Goal: Task Accomplishment & Management: Complete application form

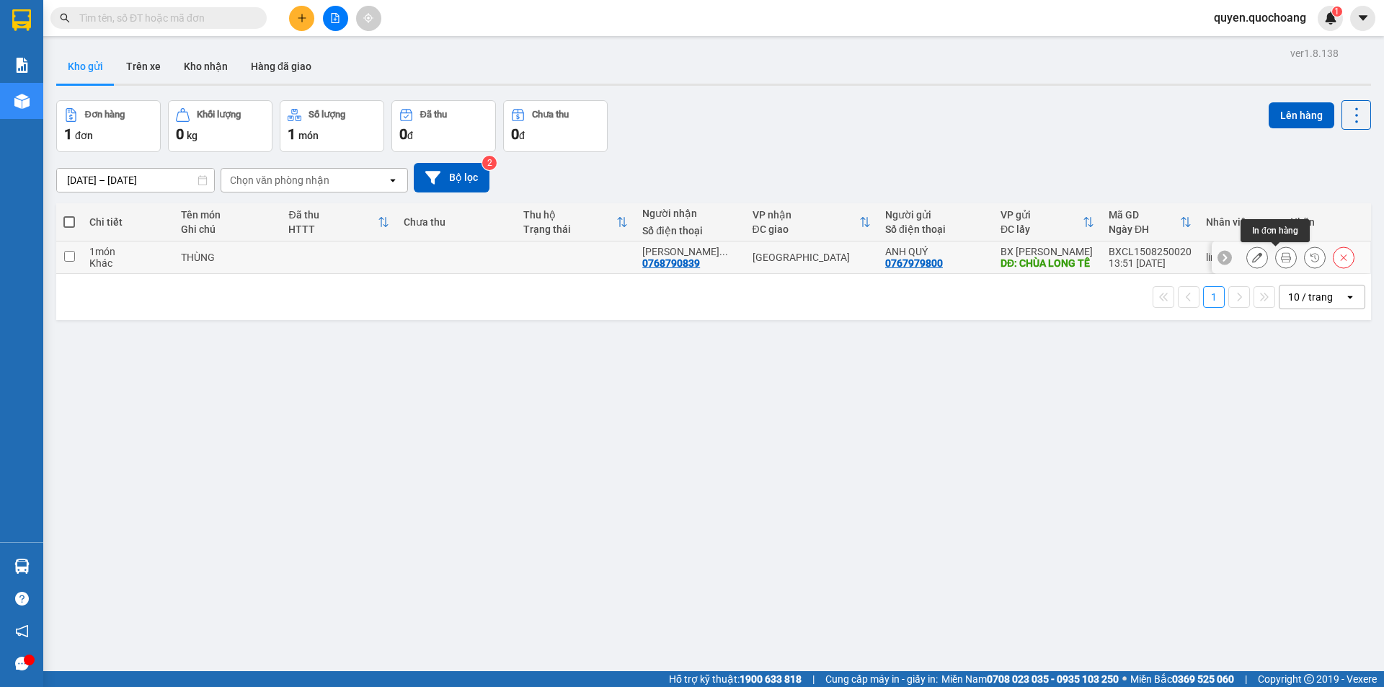
click at [1276, 249] on button at bounding box center [1286, 257] width 20 height 25
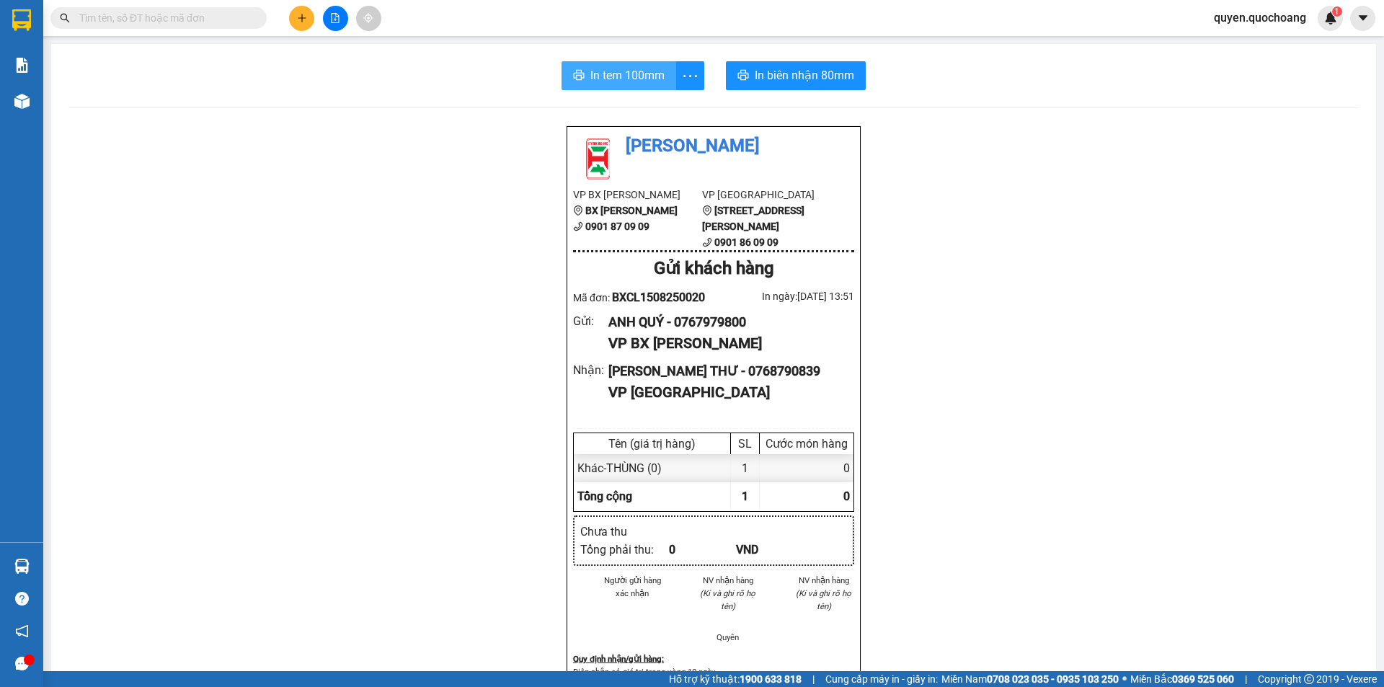
click at [616, 62] on button "In tem 100mm" at bounding box center [619, 75] width 115 height 29
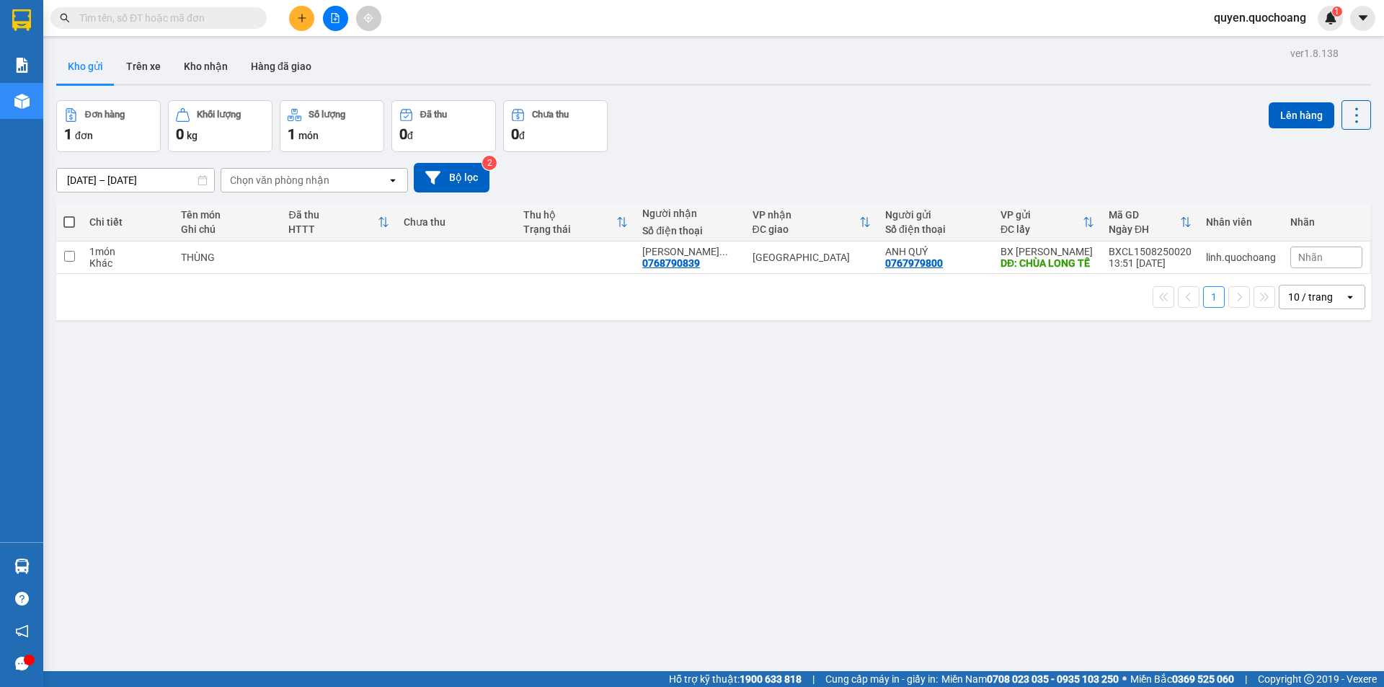
click at [287, 18] on div at bounding box center [335, 18] width 108 height 25
click at [291, 18] on button at bounding box center [301, 18] width 25 height 25
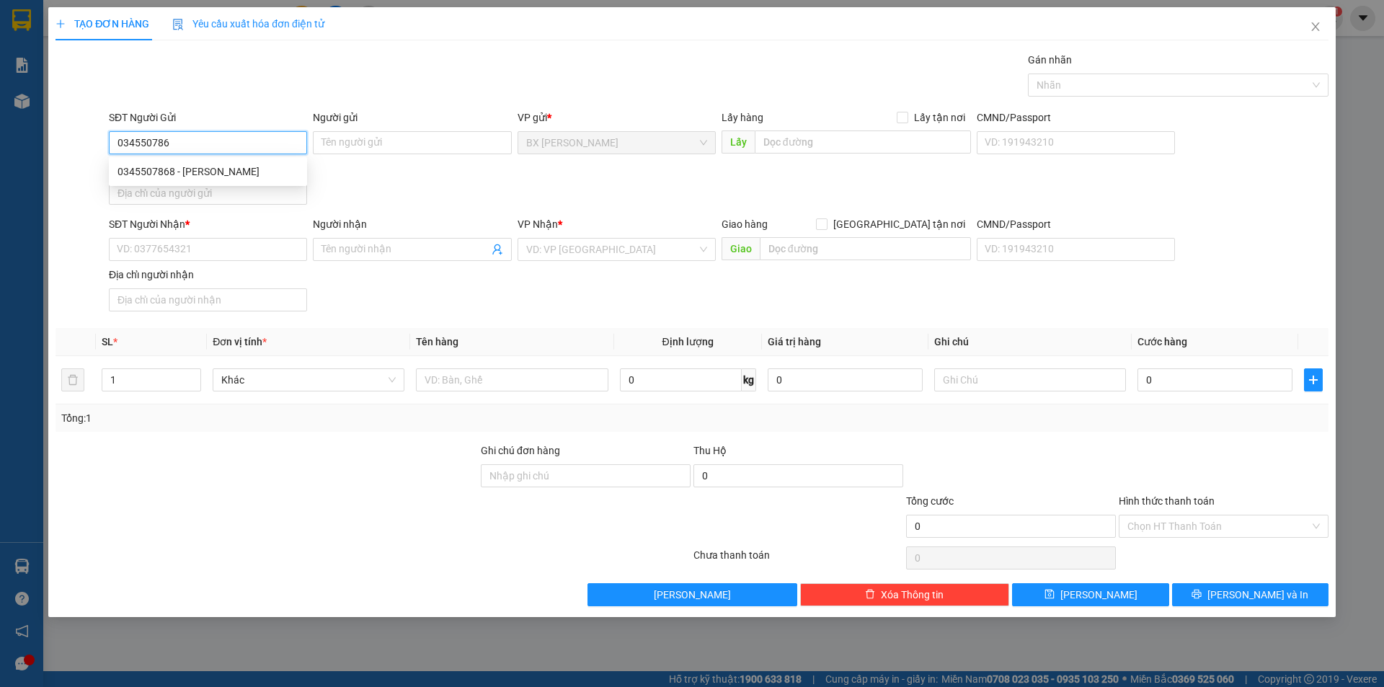
type input "0345507868"
click at [219, 172] on div "0345507868 - [PERSON_NAME]" at bounding box center [208, 172] width 181 height 16
type input "[PERSON_NAME]"
type input "0345507868"
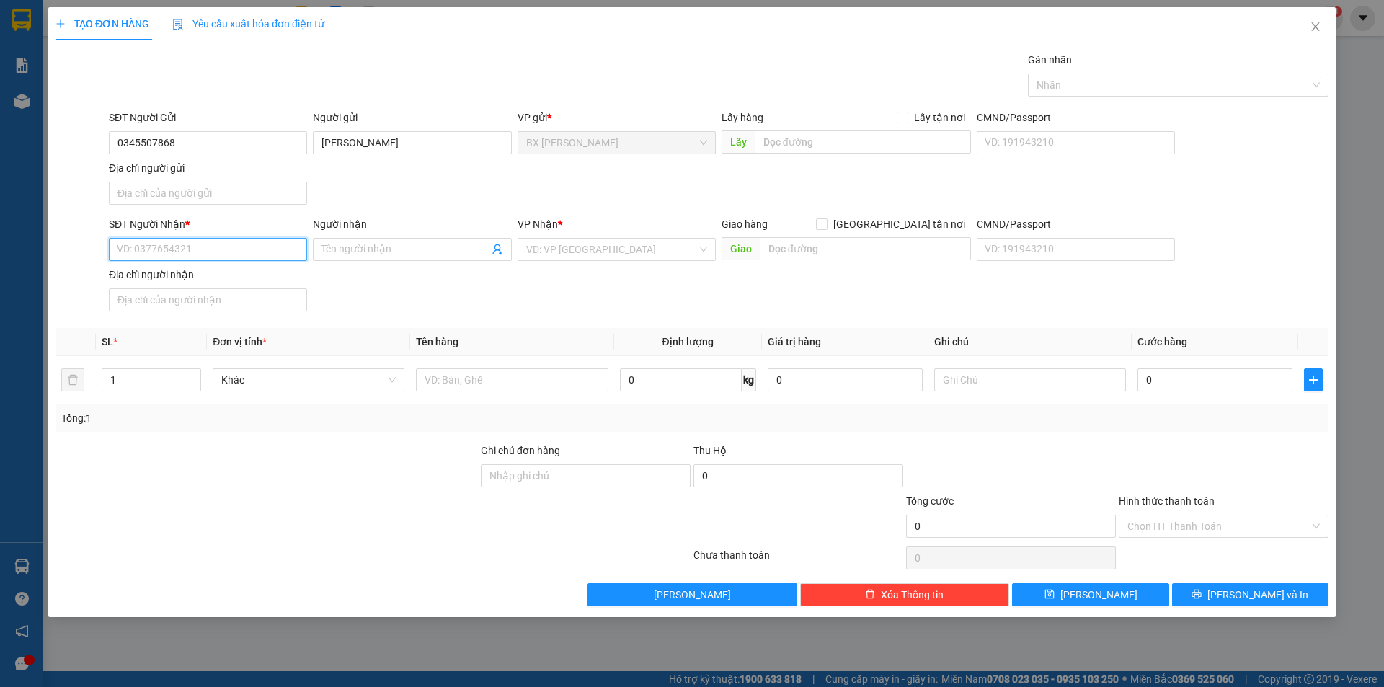
click at [239, 239] on input "SĐT Người Nhận *" at bounding box center [208, 249] width 198 height 23
click at [206, 311] on div "0983554439 - [PERSON_NAME]" at bounding box center [208, 301] width 198 height 23
type input "0983554439"
type input "[PERSON_NAME]"
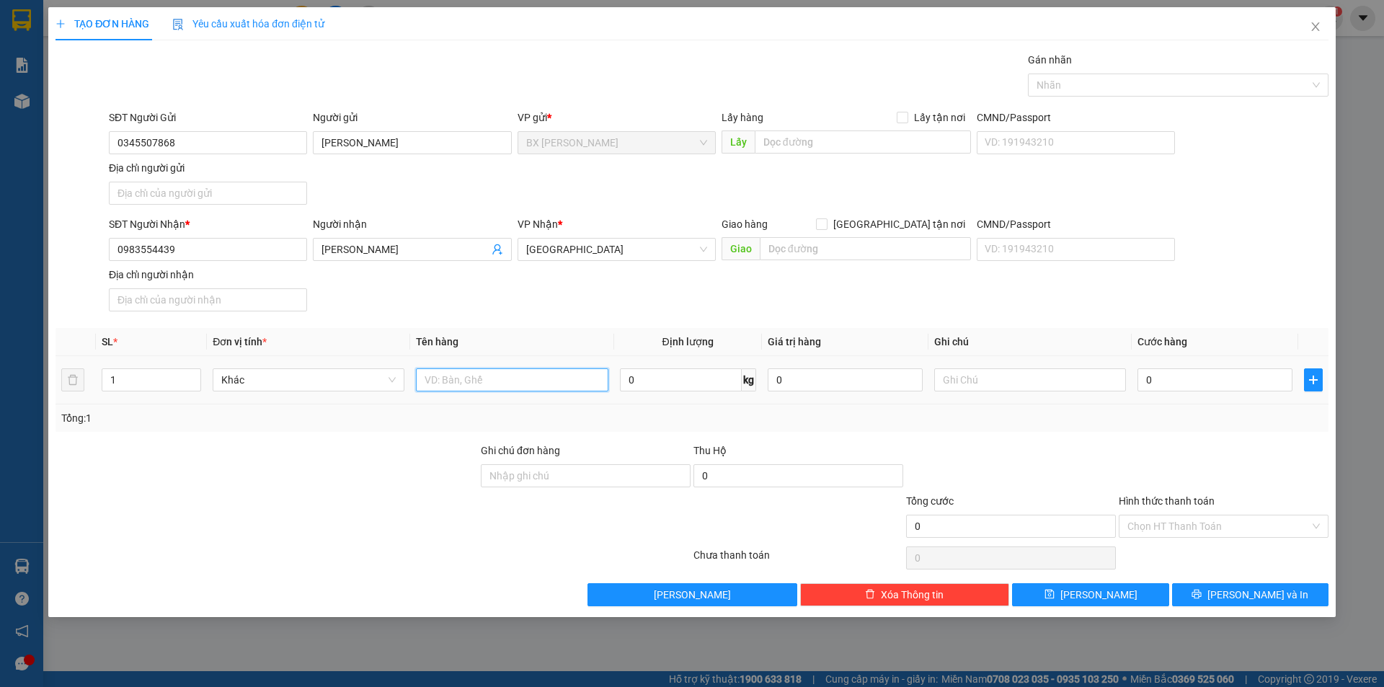
click at [462, 384] on input "text" at bounding box center [512, 379] width 192 height 23
type input "THÙNG"
drag, startPoint x: 508, startPoint y: 384, endPoint x: 272, endPoint y: 389, distance: 236.5
click at [272, 389] on tr "1 Khác THÙNG 0 kg 0 0" at bounding box center [692, 380] width 1273 height 48
type input "BAO THƯ"
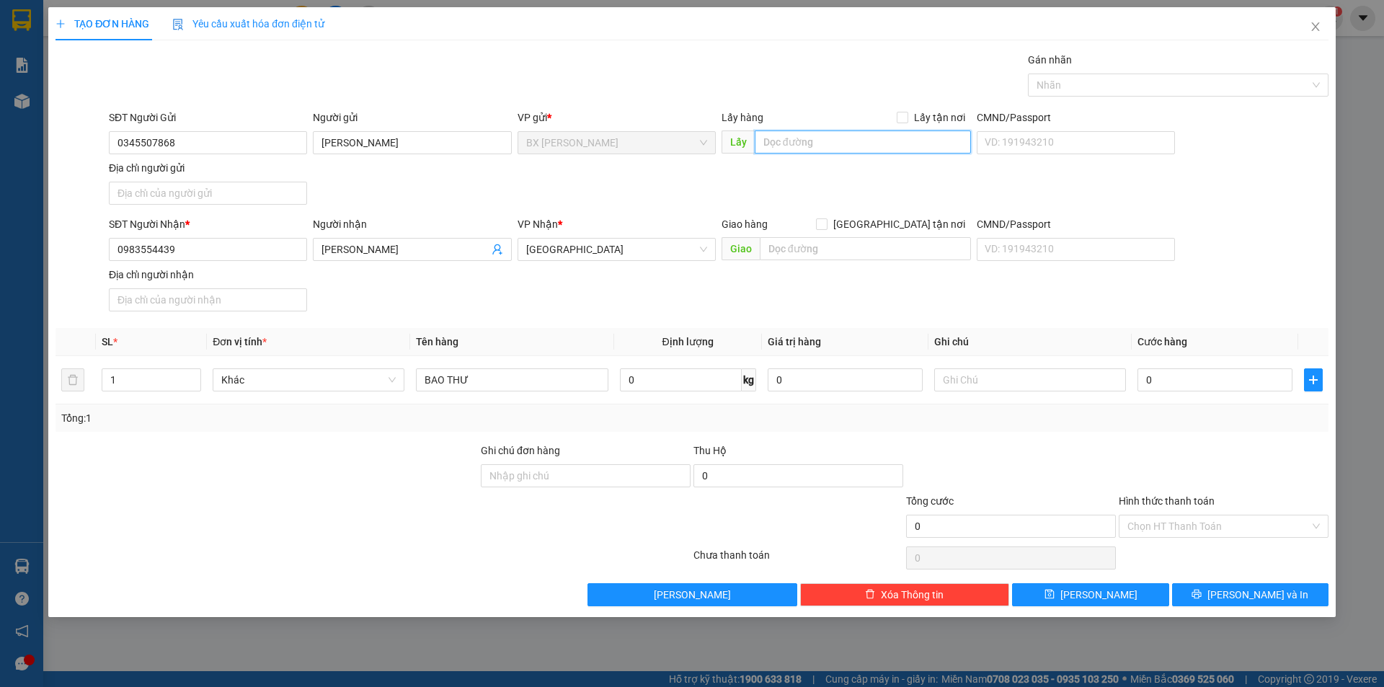
click at [874, 136] on input "text" at bounding box center [863, 141] width 216 height 23
type input "KHÔNG QUA CẦU RẠCH GIỒNG"
click at [1180, 380] on input "0" at bounding box center [1215, 379] width 155 height 23
type input "5"
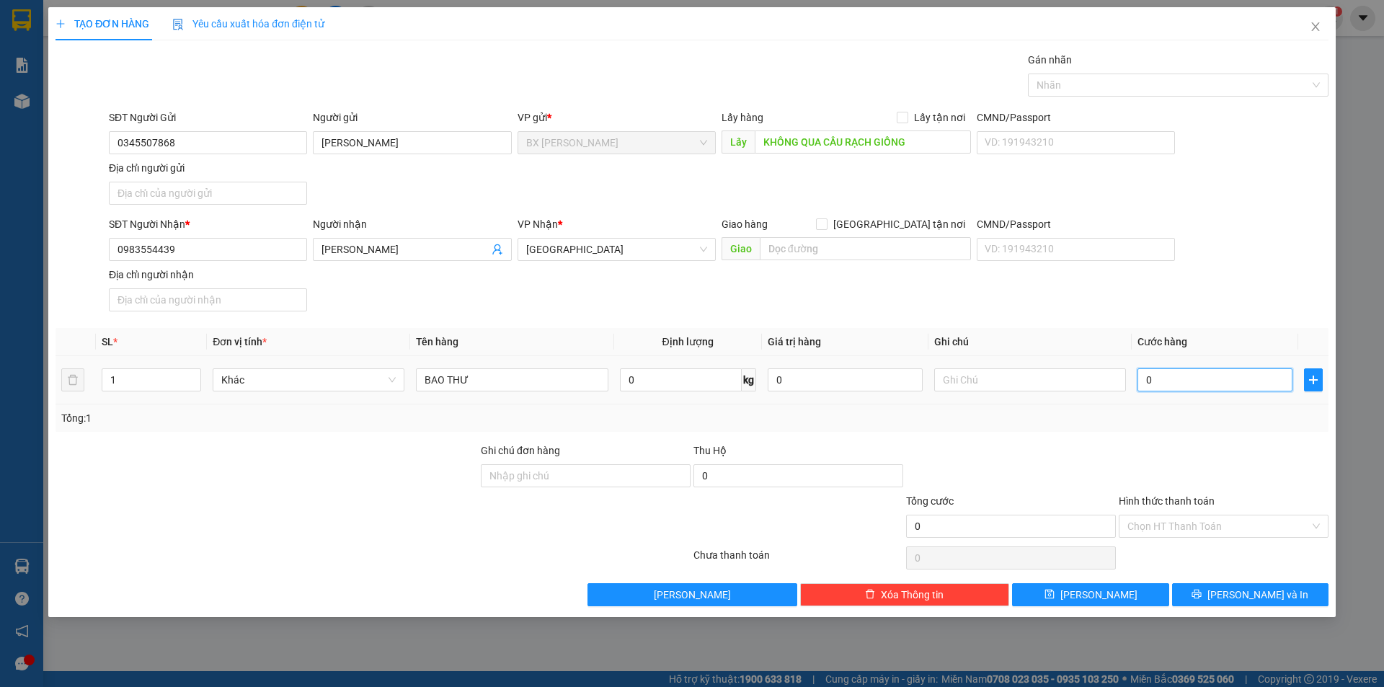
type input "5"
type input "50"
type input "500"
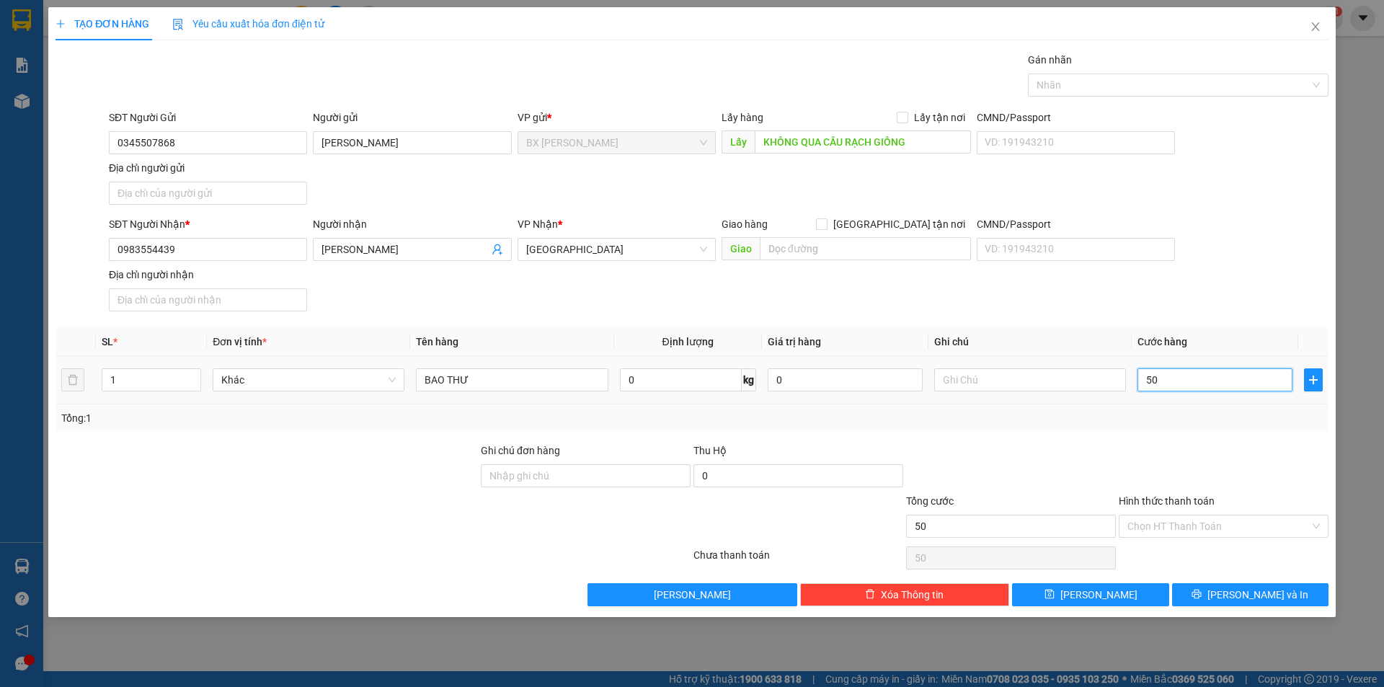
type input "500"
type input "5.000"
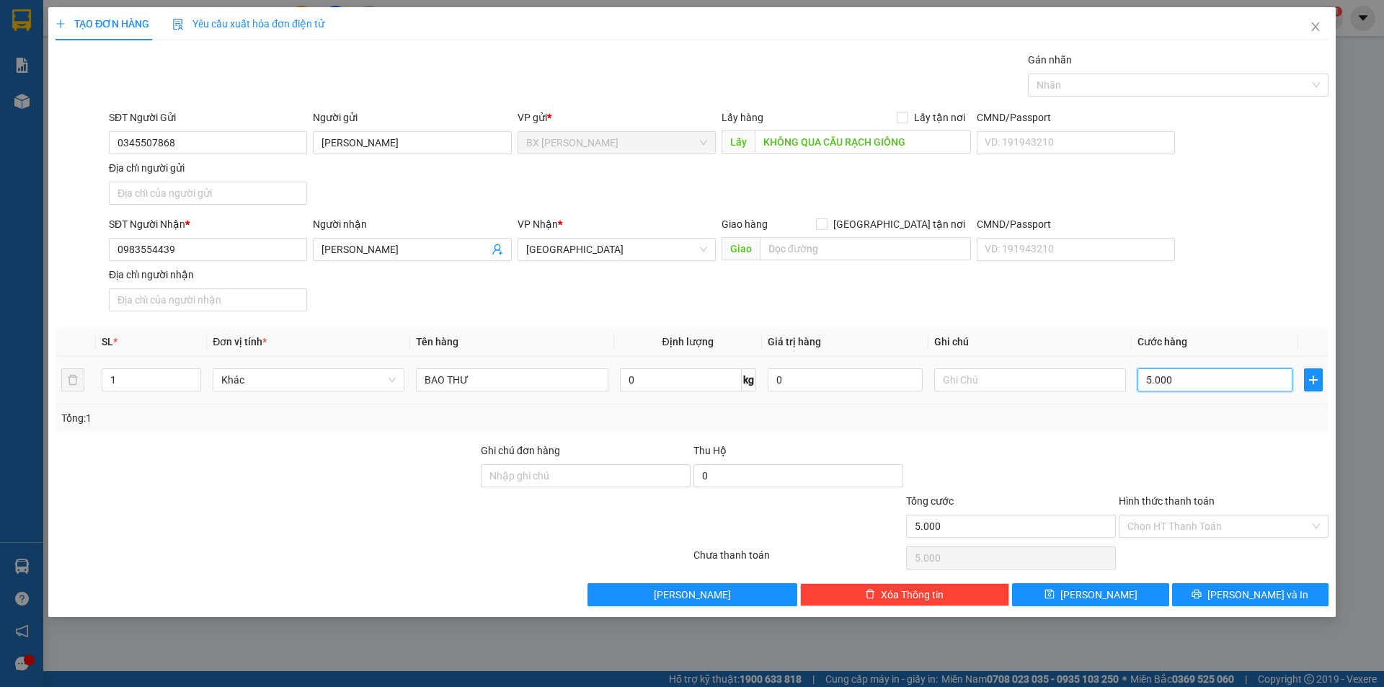
type input "50.000"
click at [1177, 522] on input "Hình thức thanh toán" at bounding box center [1218, 526] width 182 height 22
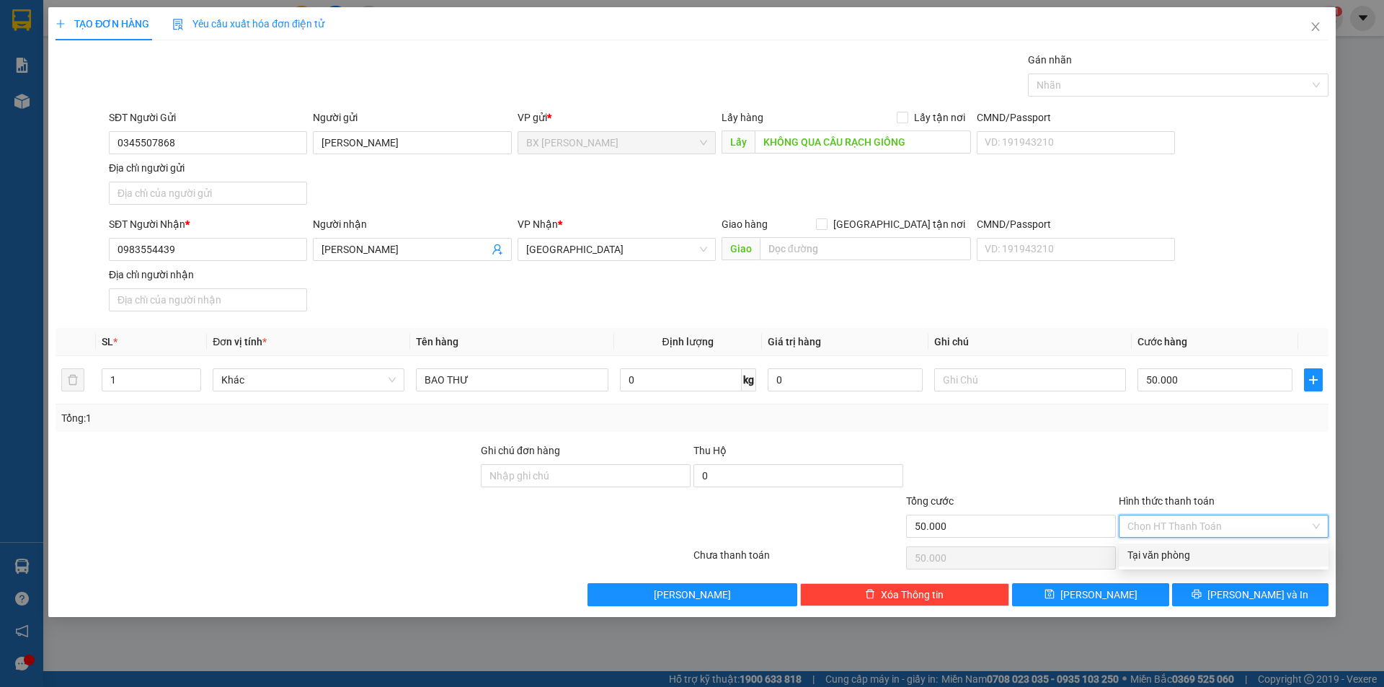
click at [1171, 554] on div "Tại văn phòng" at bounding box center [1223, 555] width 192 height 16
type input "0"
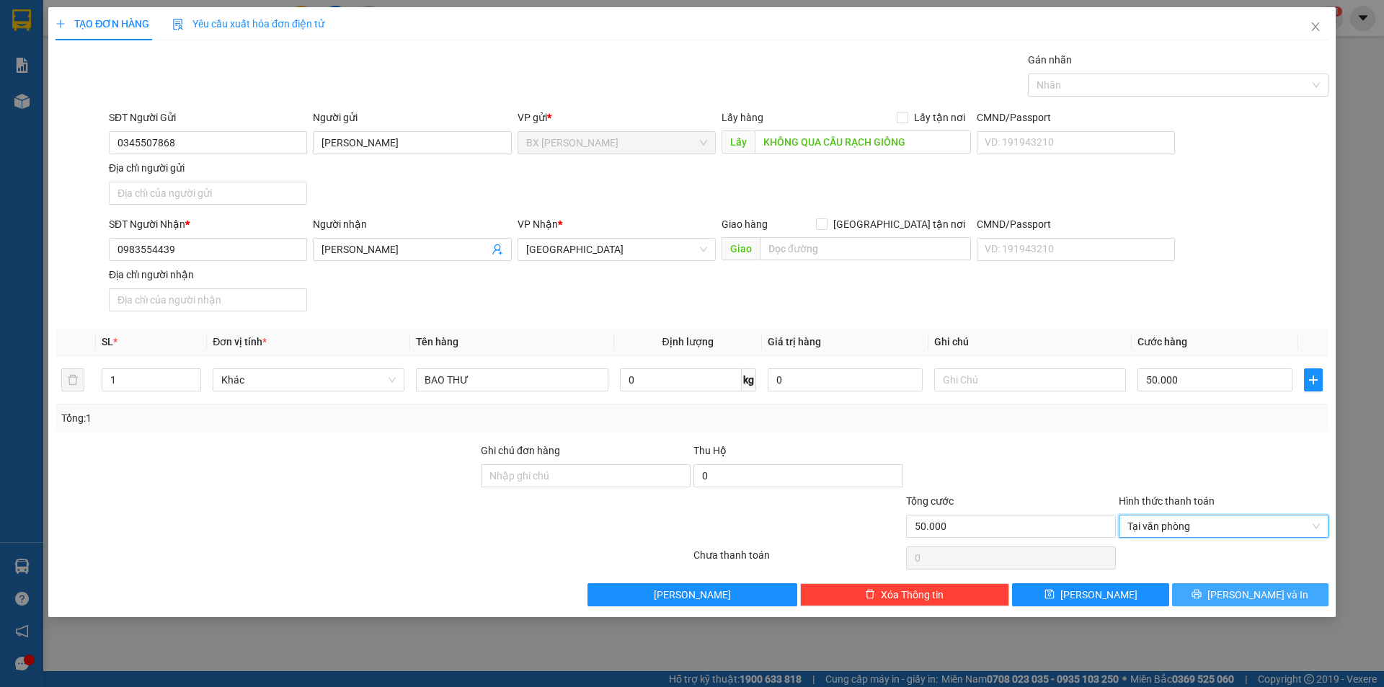
click at [1201, 598] on button "[PERSON_NAME] và In" at bounding box center [1250, 594] width 156 height 23
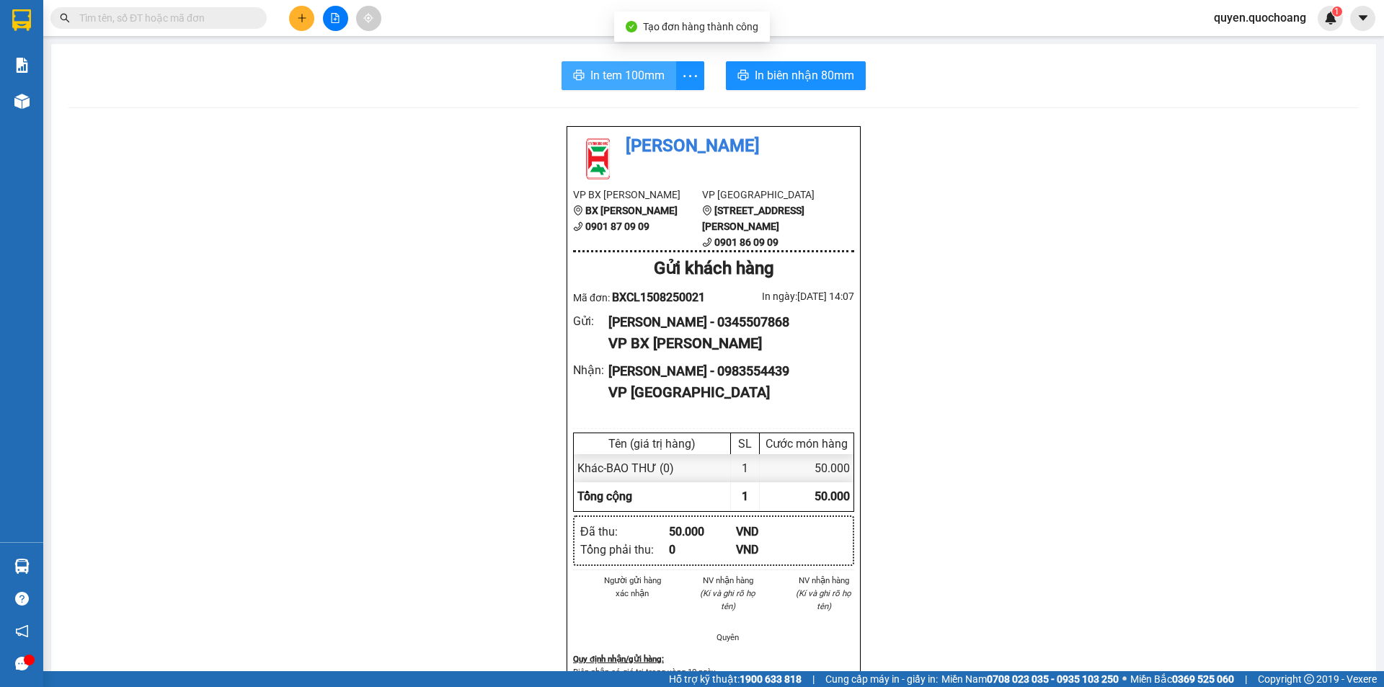
click at [607, 76] on span "In tem 100mm" at bounding box center [627, 75] width 74 height 18
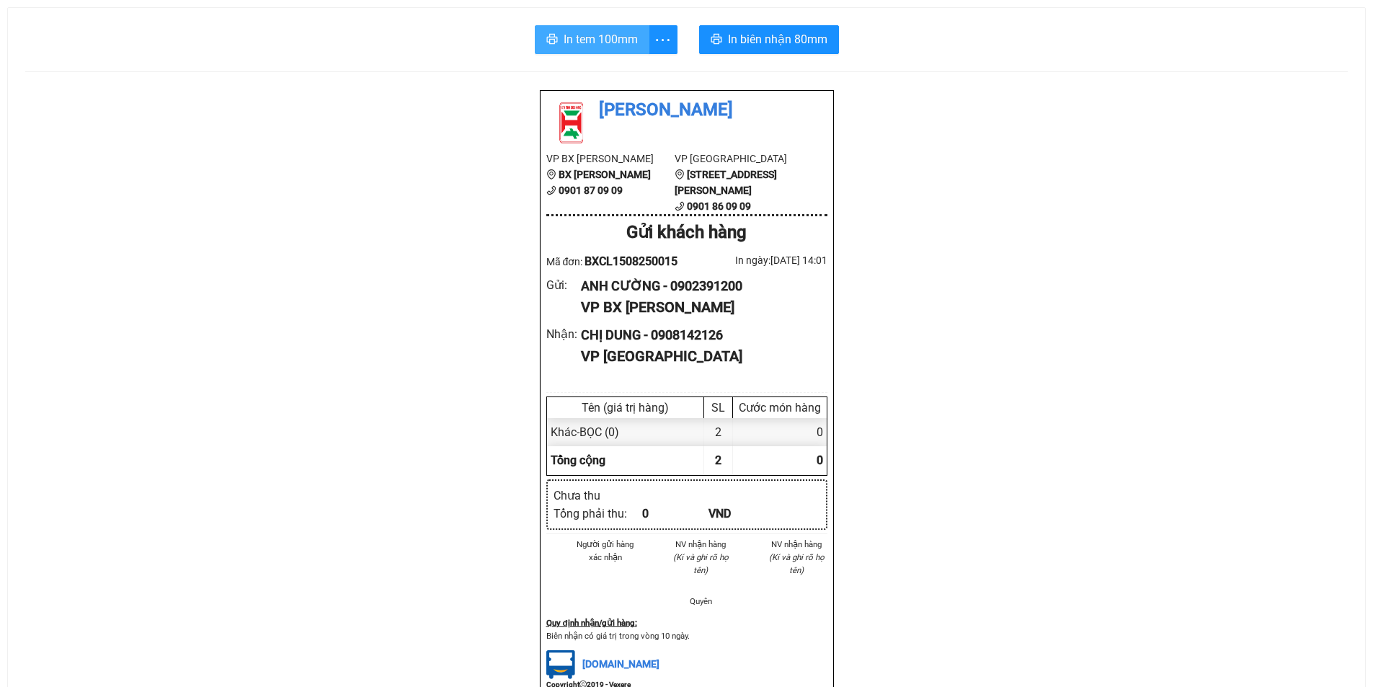
click at [595, 37] on span "In tem 100mm" at bounding box center [601, 39] width 74 height 18
click at [606, 27] on button "In tem 100mm" at bounding box center [592, 39] width 115 height 29
